Goal: Task Accomplishment & Management: Complete application form

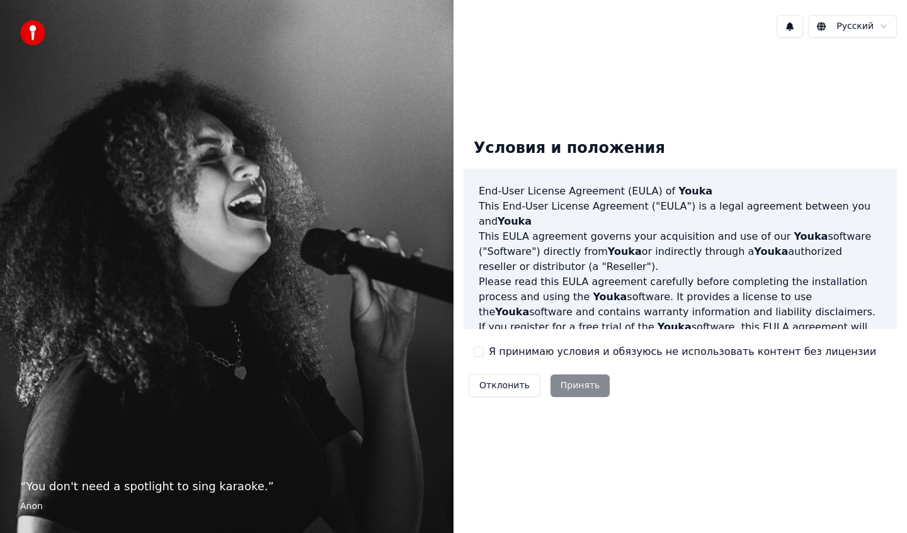
click at [508, 353] on label "Я принимаю условия и обязуюсь не использовать контент без лицензии" at bounding box center [682, 352] width 387 height 15
click at [484, 353] on button "Я принимаю условия и обязуюсь не использовать контент без лицензии" at bounding box center [479, 352] width 10 height 10
click at [564, 389] on button "Принять" at bounding box center [580, 386] width 60 height 23
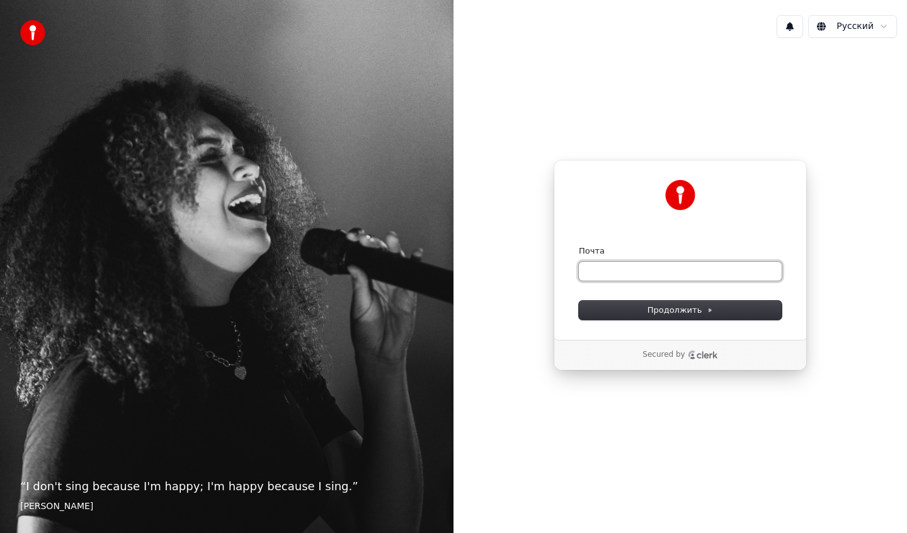
click at [648, 276] on input "Почта" at bounding box center [680, 271] width 203 height 19
type input "*"
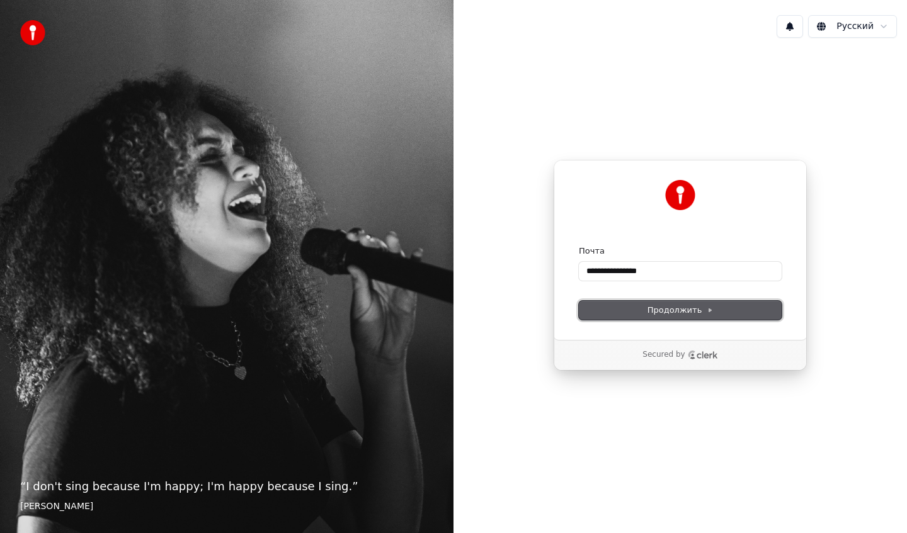
click at [659, 316] on button "Продолжить" at bounding box center [680, 310] width 203 height 19
type input "**********"
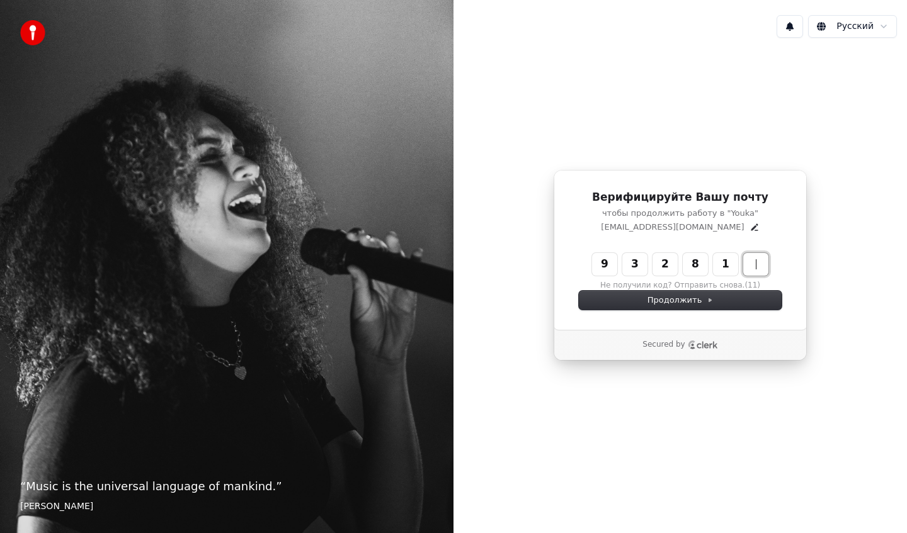
type input "******"
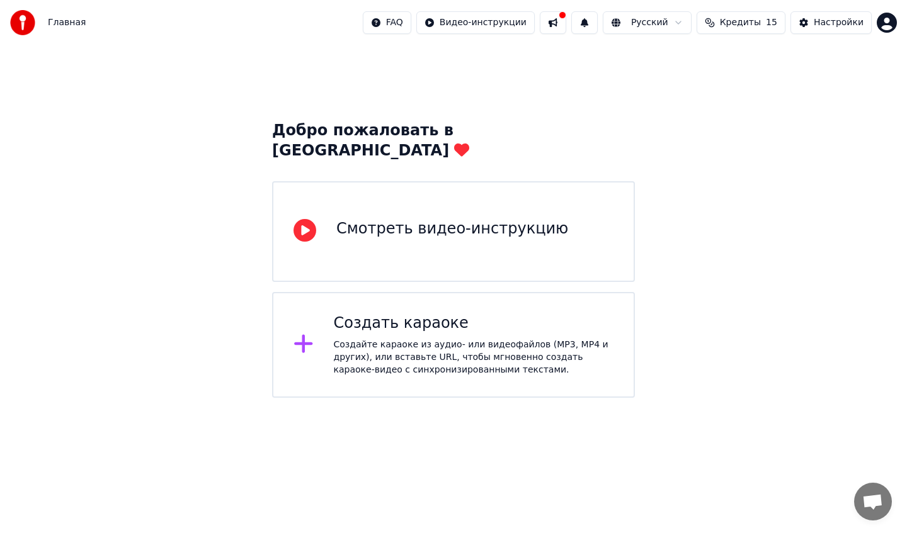
click at [310, 219] on icon at bounding box center [304, 230] width 23 height 23
click at [310, 333] on icon at bounding box center [303, 344] width 20 height 23
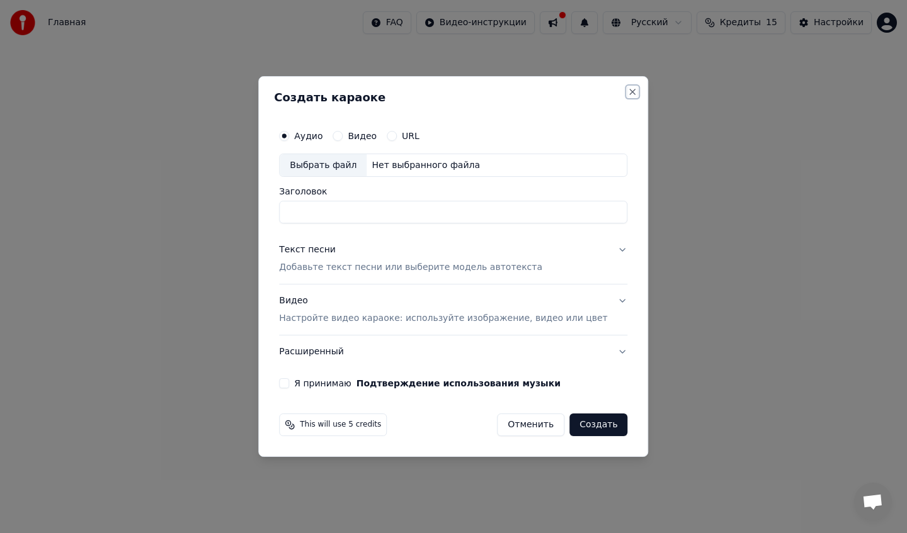
click at [628, 93] on button "Close" at bounding box center [633, 92] width 10 height 10
